Goal: Task Accomplishment & Management: Use online tool/utility

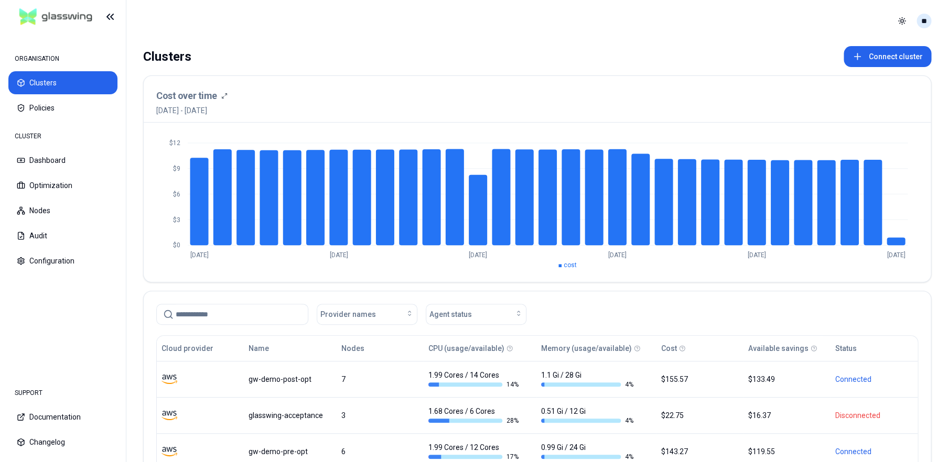
click at [927, 16] on html "ORGANISATION Clusters Policies CLUSTER Dashboard Optimization Nodes Audit Confi…" at bounding box center [474, 231] width 948 height 462
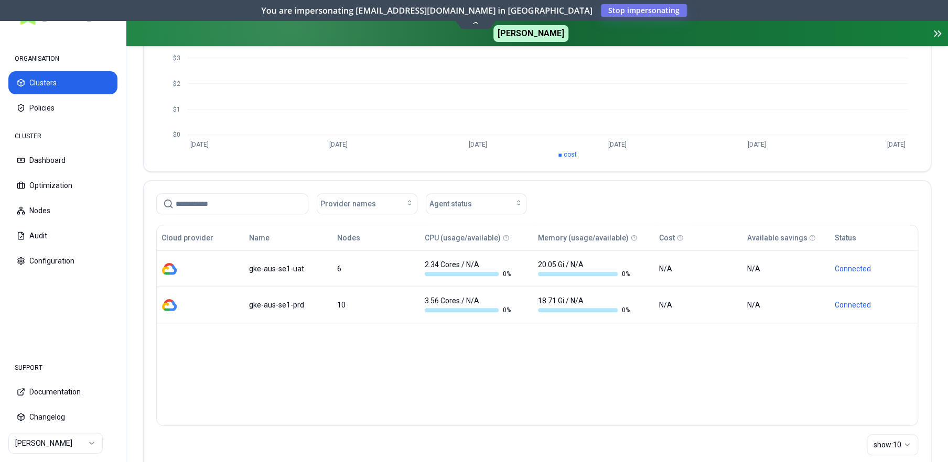
click at [79, 445] on html "ORGANISATION Clusters Policies CLUSTER Dashboard Optimization Nodes Audit Confi…" at bounding box center [474, 231] width 948 height 462
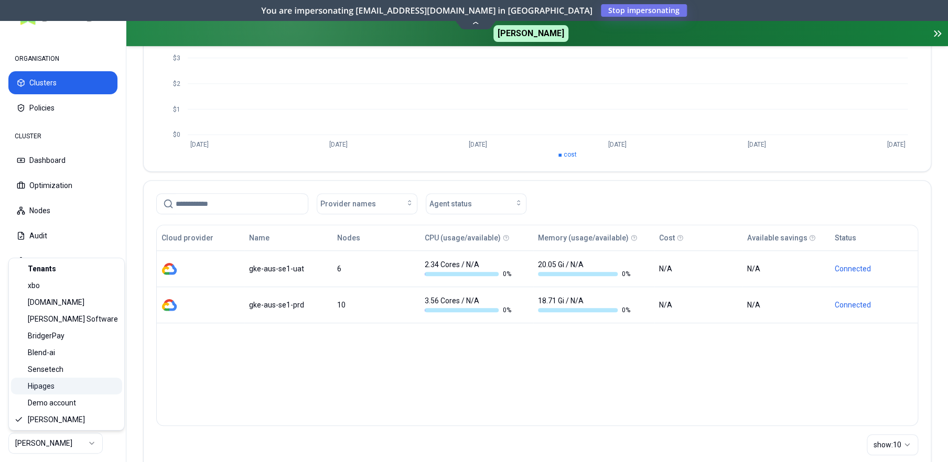
scroll to position [157, 0]
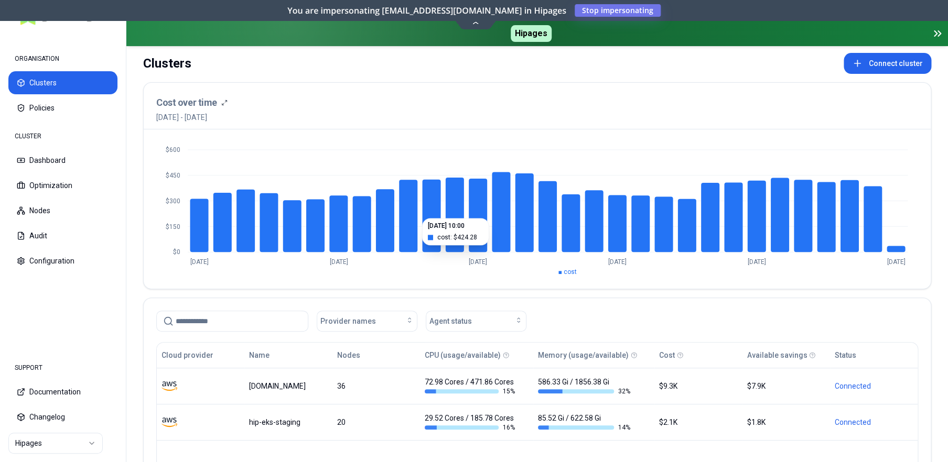
scroll to position [41, 0]
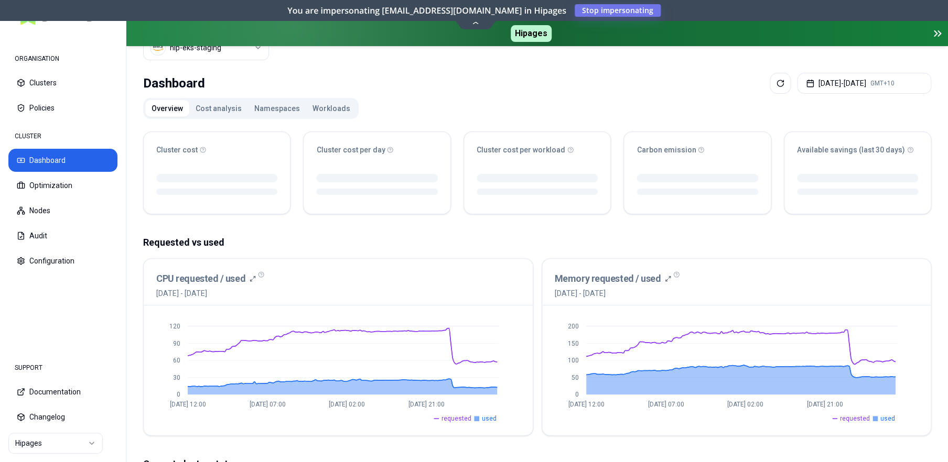
scroll to position [67, 0]
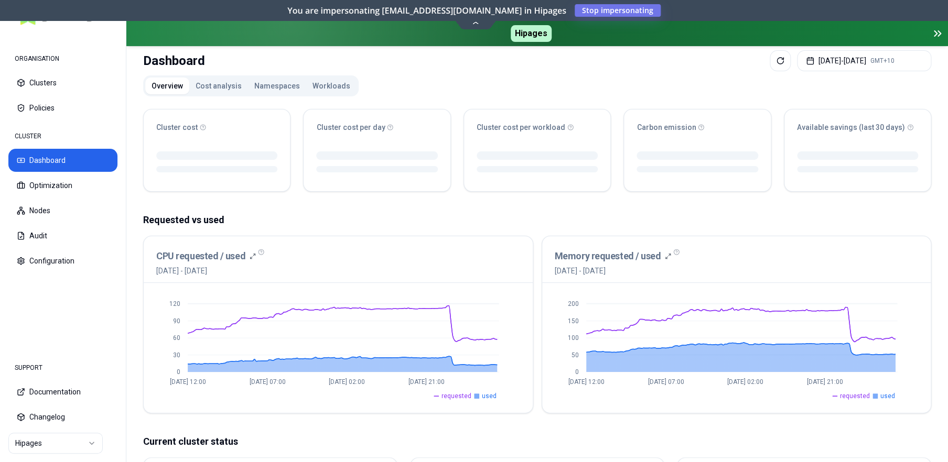
drag, startPoint x: 343, startPoint y: 227, endPoint x: 355, endPoint y: 228, distance: 12.1
click at [343, 227] on div "Requested vs used CPU requested / used [DATE] - [DATE] 0 30 60 90 120 [DATE] 12…" at bounding box center [537, 313] width 788 height 201
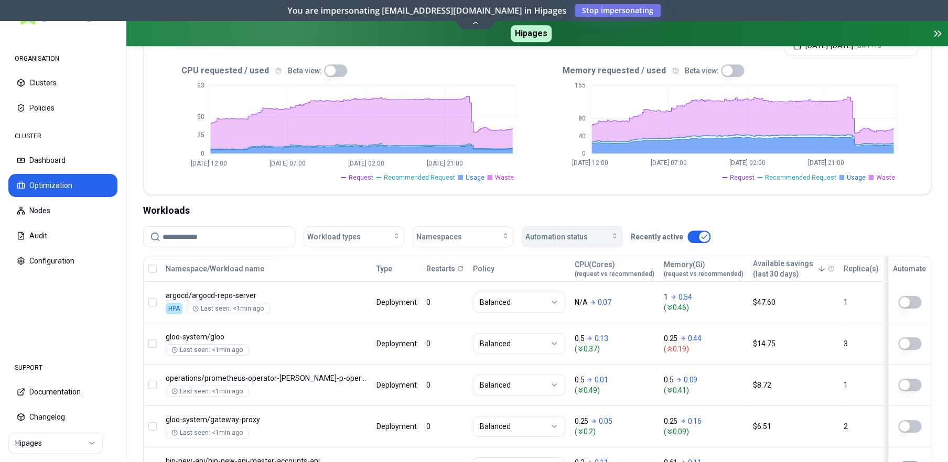
scroll to position [262, 0]
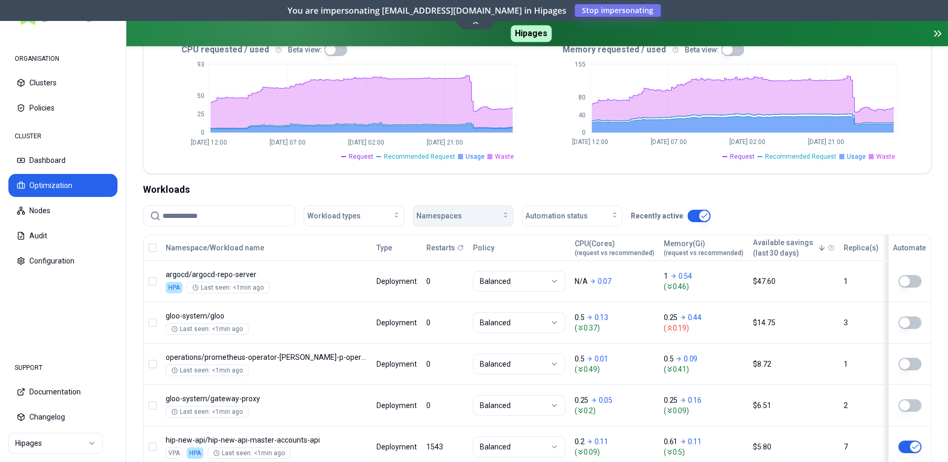
click at [503, 213] on icon "button" at bounding box center [505, 215] width 8 height 8
type input "**********"
click at [439, 270] on div "playground" at bounding box center [465, 262] width 100 height 17
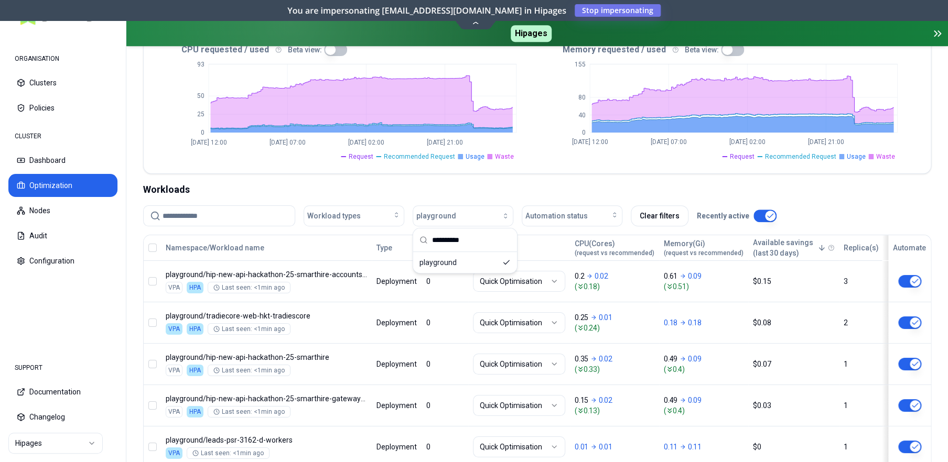
click at [514, 190] on div "Workloads" at bounding box center [537, 189] width 788 height 15
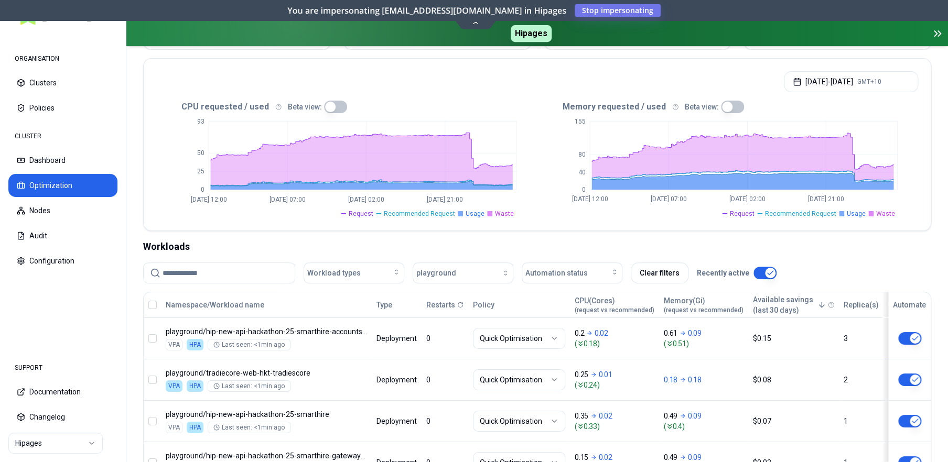
scroll to position [208, 0]
